Goal: Information Seeking & Learning: Learn about a topic

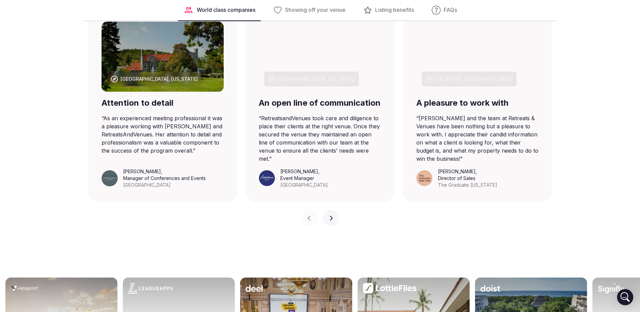
scroll to position [540, 0]
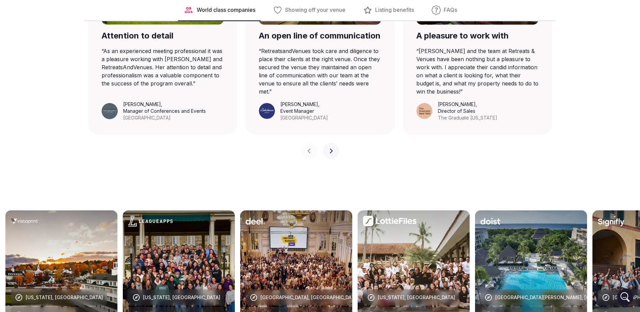
click at [328, 157] on button "Next slide" at bounding box center [331, 151] width 16 height 16
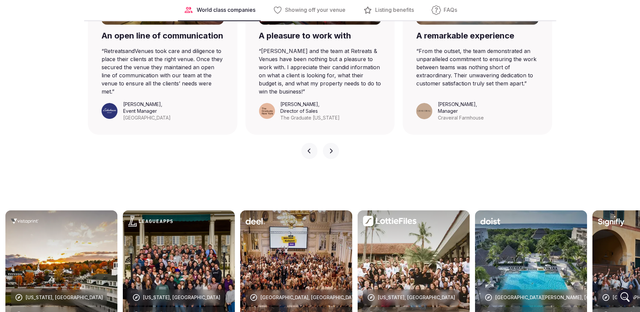
click at [333, 157] on button "Next slide" at bounding box center [331, 151] width 16 height 16
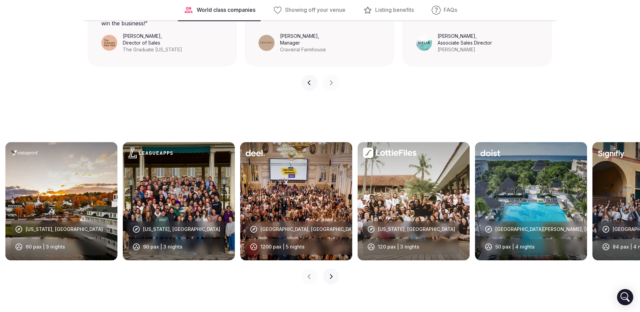
scroll to position [709, 0]
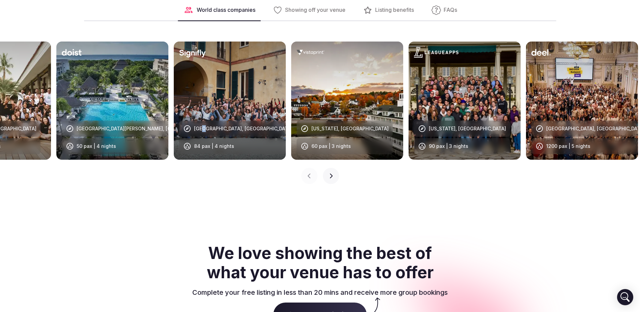
drag, startPoint x: 622, startPoint y: 114, endPoint x: 203, endPoint y: 119, distance: 419.7
click at [203, 119] on div "Alentejo, Portugal 84 pax | 4 nights" at bounding box center [232, 100] width 107 height 107
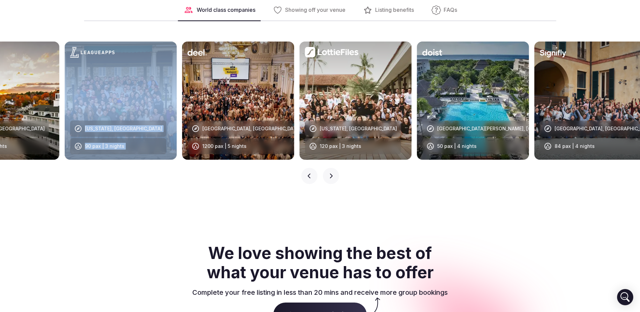
drag, startPoint x: 516, startPoint y: 116, endPoint x: 134, endPoint y: 119, distance: 381.5
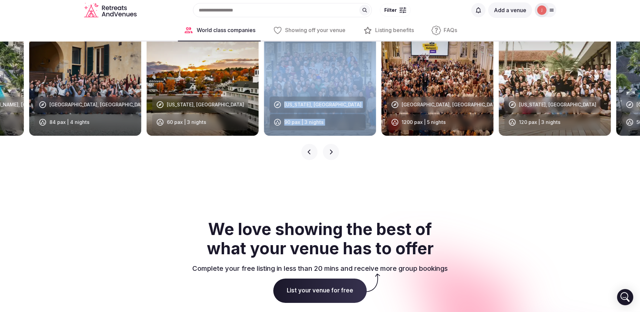
scroll to position [641, 0]
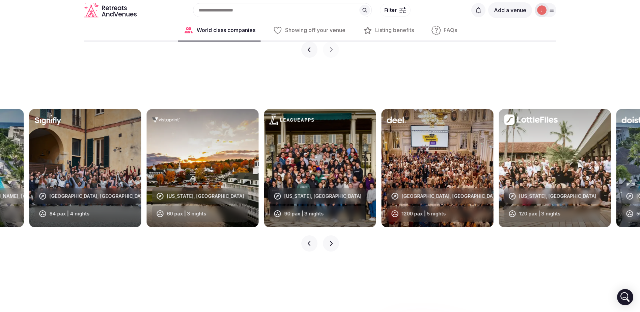
click at [186, 248] on div "Previous slide Next slide" at bounding box center [320, 239] width 640 height 24
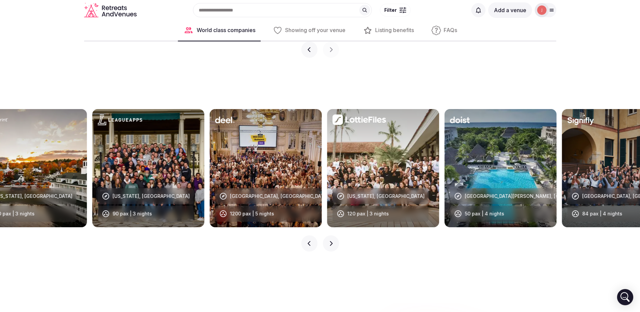
drag, startPoint x: 501, startPoint y: 188, endPoint x: 323, endPoint y: 186, distance: 178.3
click at [327, 186] on div at bounding box center [383, 168] width 112 height 118
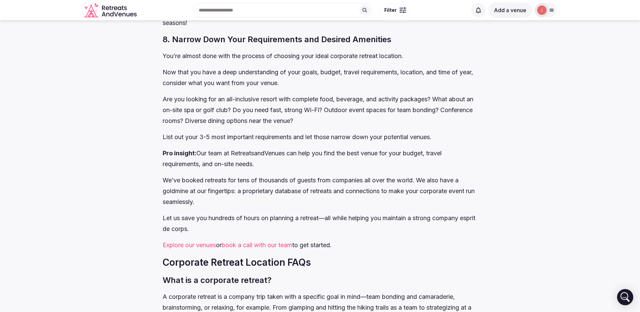
scroll to position [8380, 0]
